Goal: Task Accomplishment & Management: Manage account settings

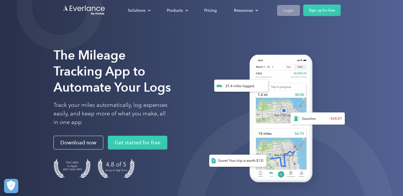
click at [287, 10] on div "Login" at bounding box center [288, 10] width 11 height 7
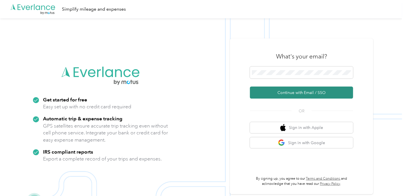
click at [291, 90] on button "Continue with Email / SSO" at bounding box center [301, 92] width 103 height 12
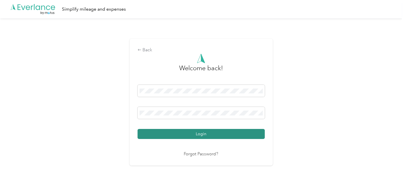
click at [207, 135] on button "Login" at bounding box center [200, 134] width 127 height 10
